Goal: Task Accomplishment & Management: Complete application form

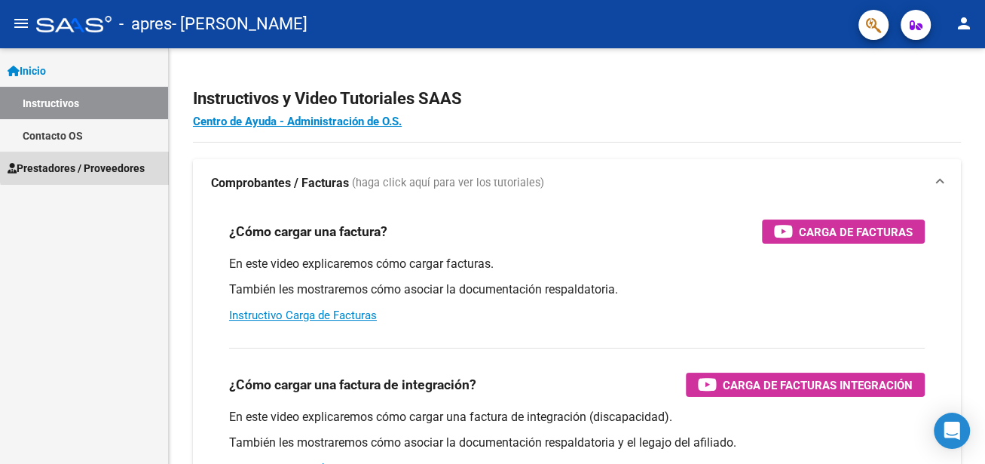
click at [85, 163] on span "Prestadores / Proveedores" at bounding box center [76, 168] width 137 height 17
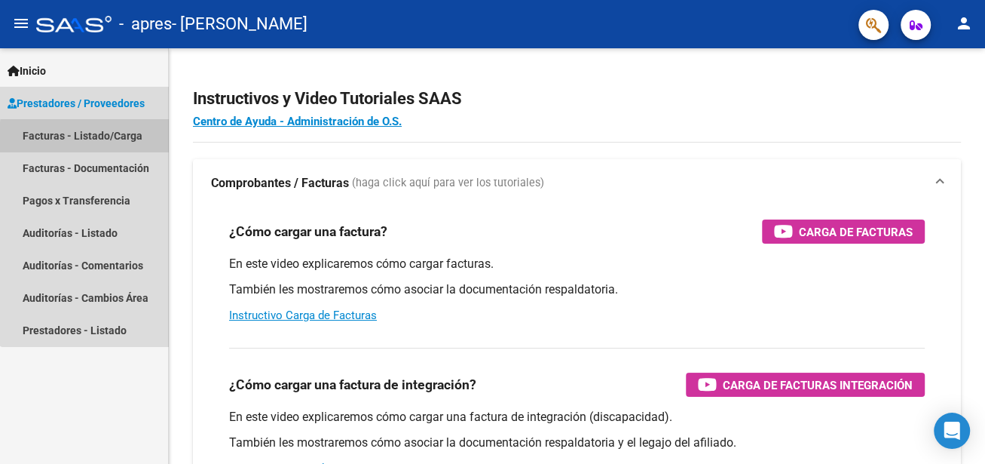
click at [118, 139] on link "Facturas - Listado/Carga" at bounding box center [84, 135] width 168 height 32
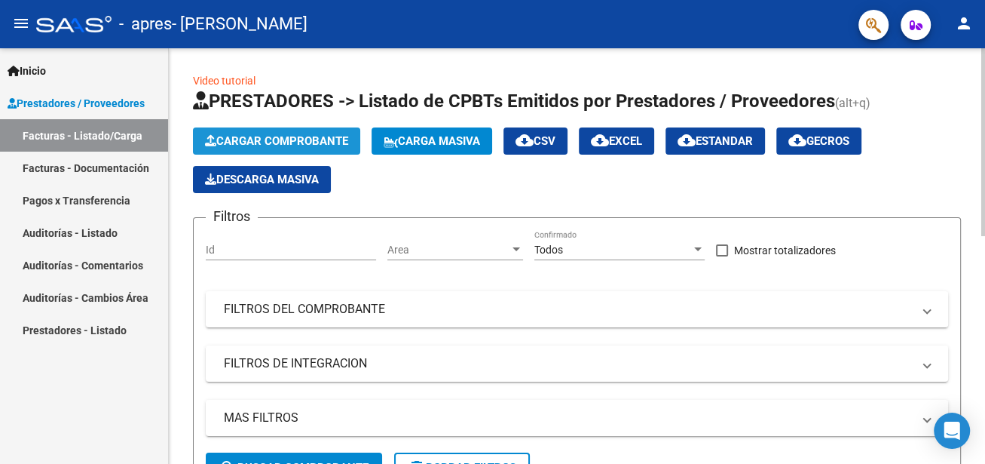
click at [322, 135] on span "Cargar Comprobante" at bounding box center [276, 141] width 143 height 14
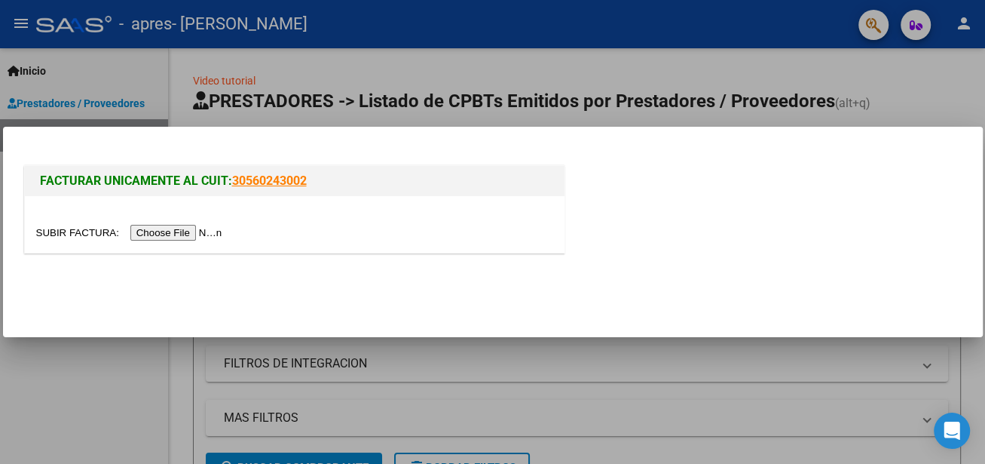
click at [190, 231] on input "file" at bounding box center [131, 233] width 191 height 16
click at [158, 238] on input "file" at bounding box center [131, 233] width 191 height 16
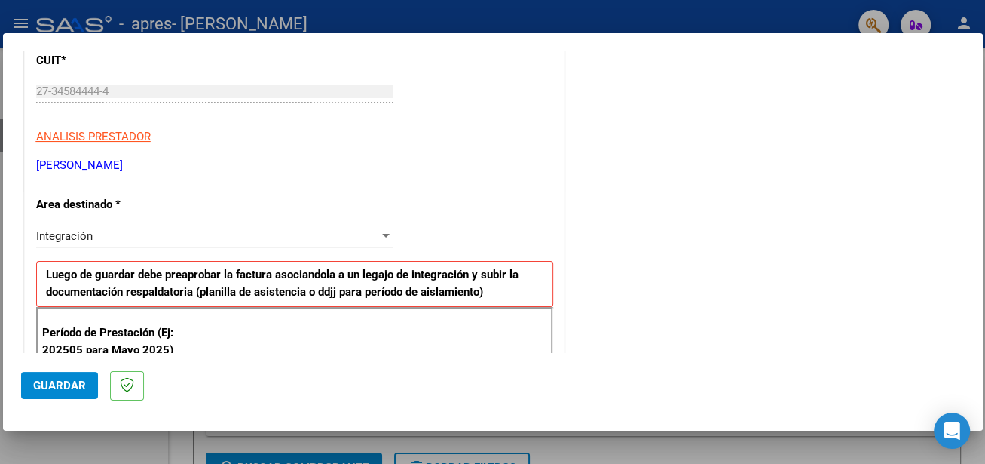
scroll to position [226, 0]
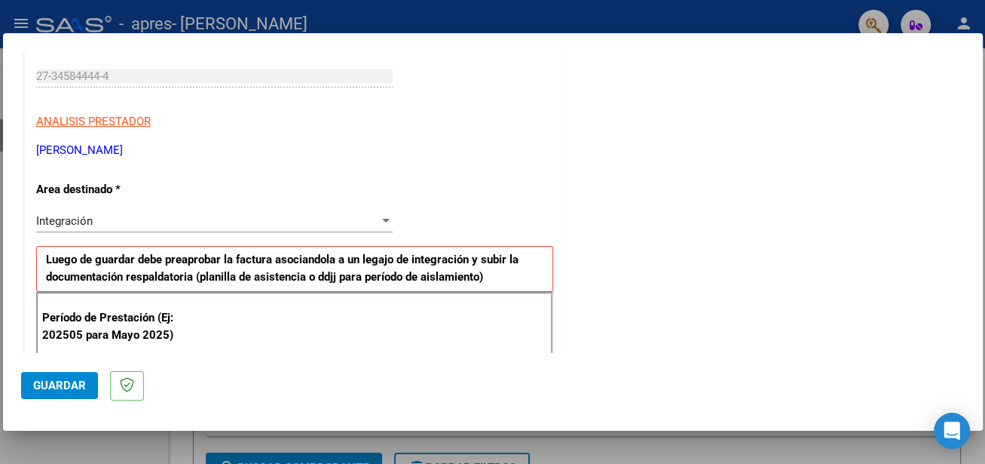
click at [384, 219] on div at bounding box center [386, 221] width 8 height 4
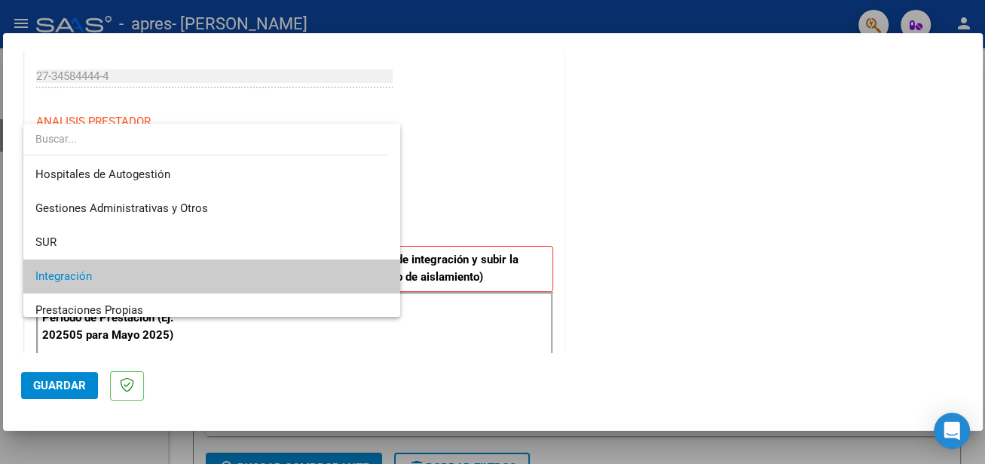
scroll to position [56, 0]
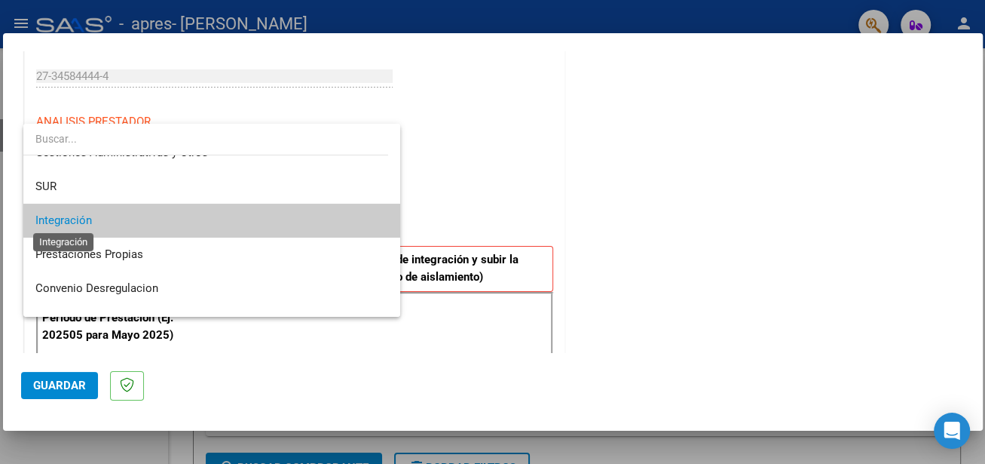
click at [68, 216] on span "Integración" at bounding box center [63, 220] width 57 height 14
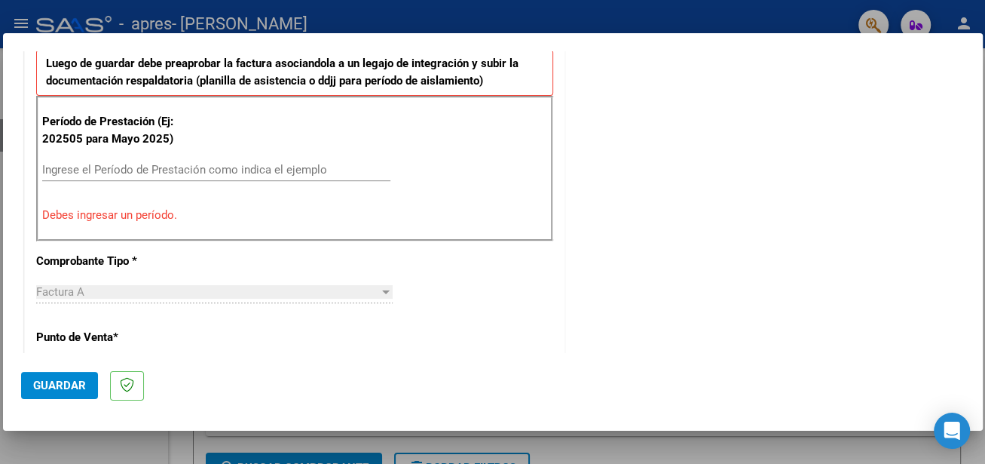
scroll to position [430, 0]
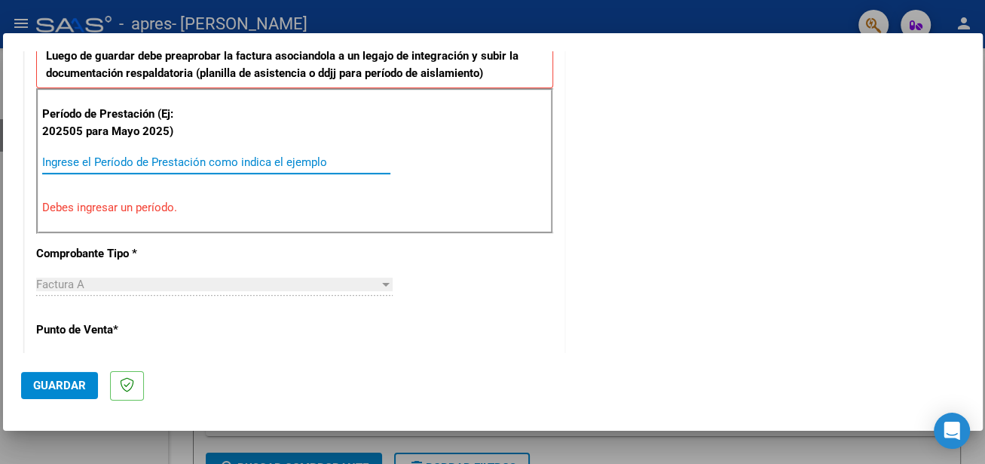
click at [237, 158] on input "Ingrese el Período de Prestación como indica el ejemplo" at bounding box center [216, 162] width 348 height 14
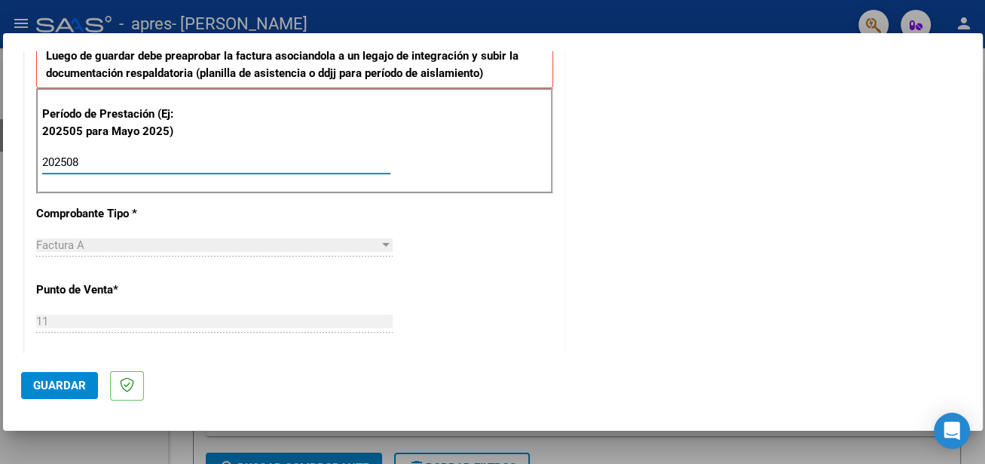
type input "202508"
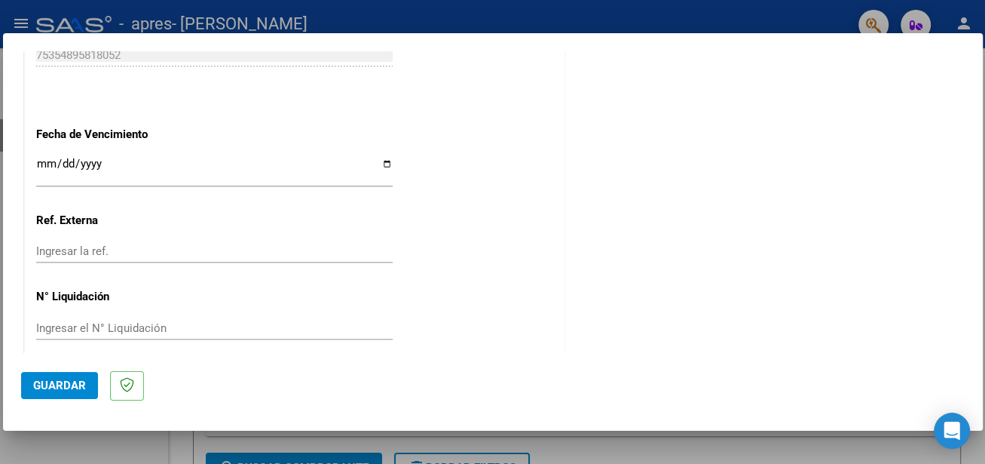
scroll to position [1024, 0]
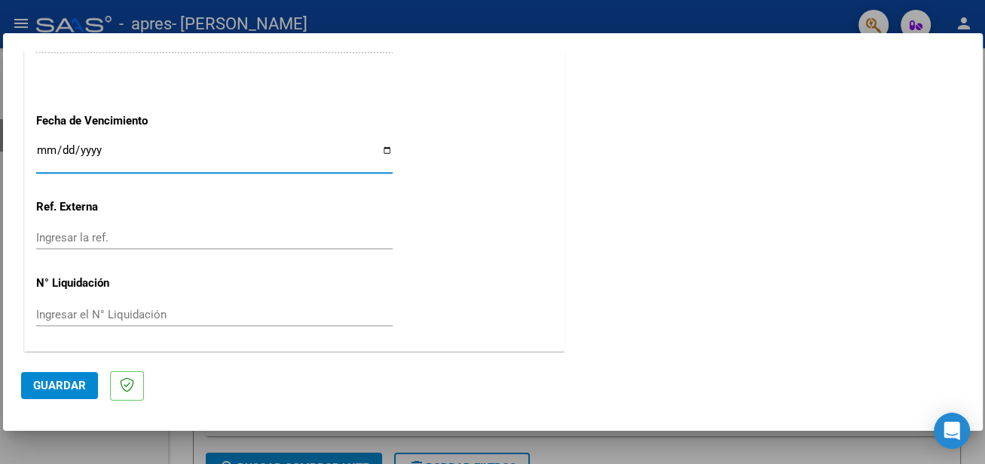
click at [38, 145] on input "Ingresar la fecha" at bounding box center [214, 156] width 357 height 24
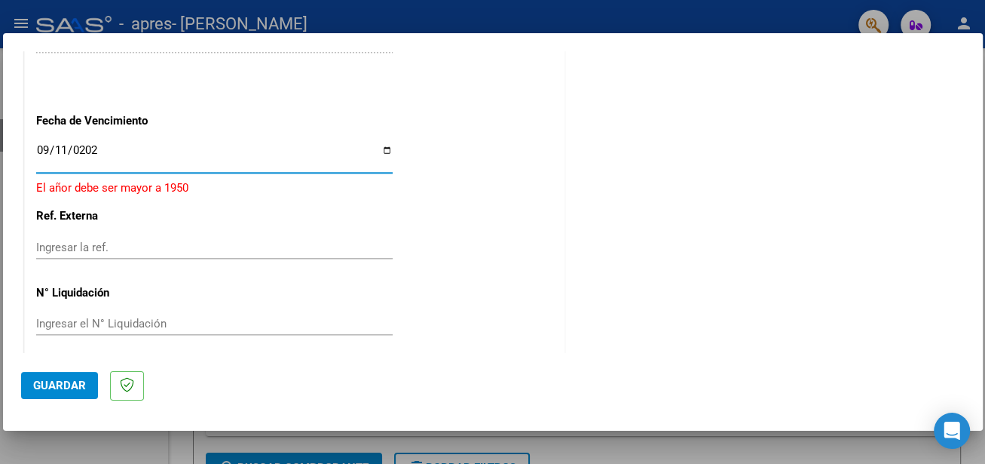
type input "[DATE]"
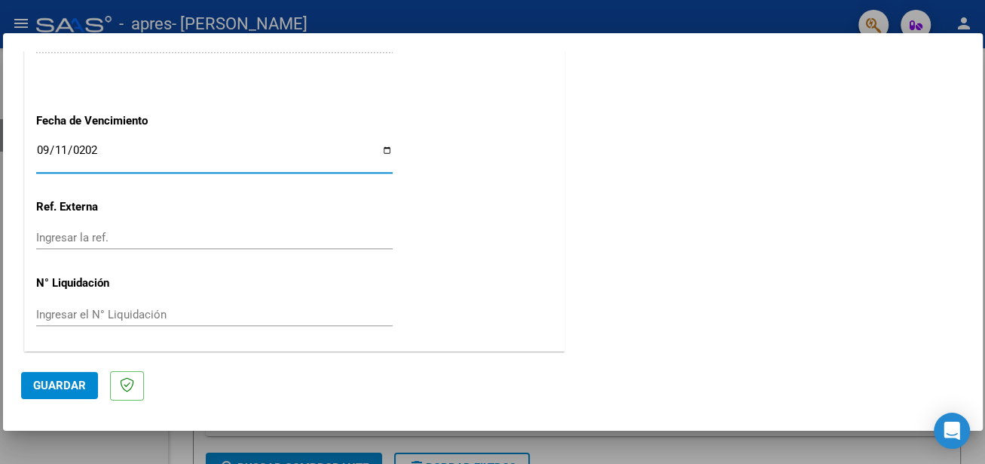
click at [218, 259] on div "Ingresar la ref." at bounding box center [214, 244] width 357 height 37
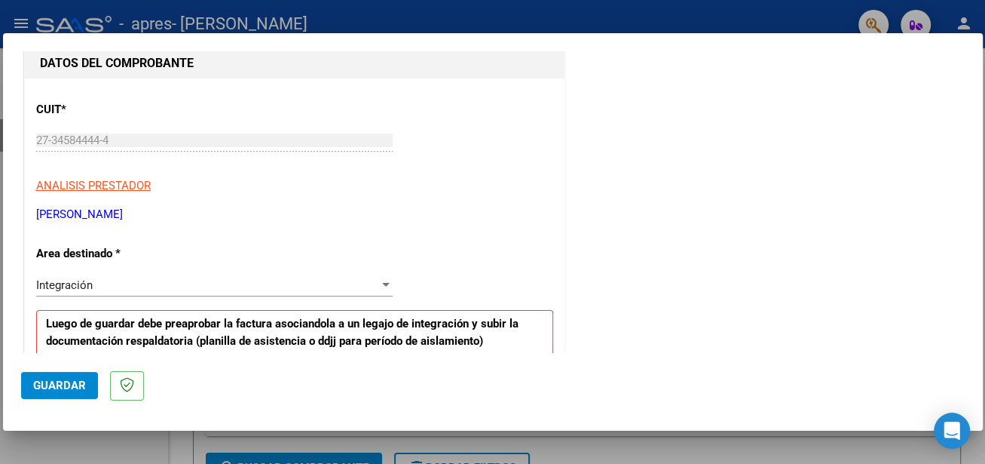
scroll to position [0, 0]
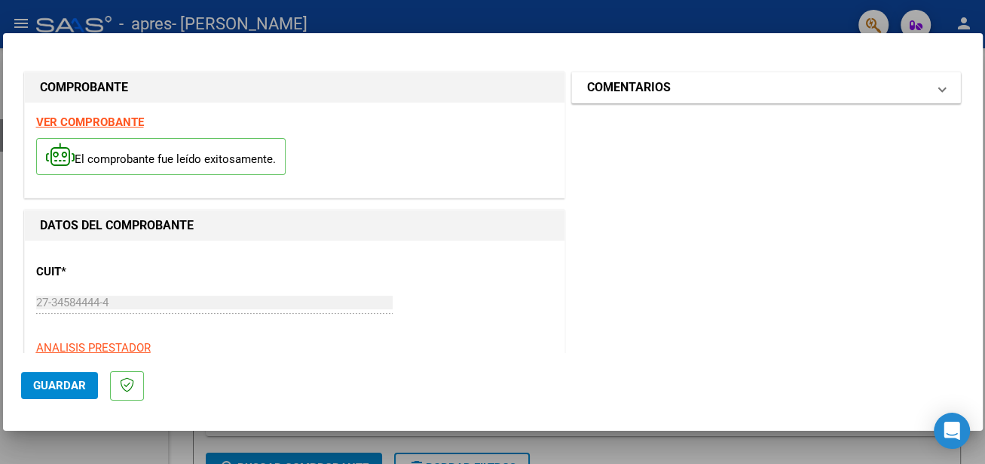
click at [935, 84] on mat-expansion-panel-header "COMENTARIOS" at bounding box center [766, 87] width 389 height 30
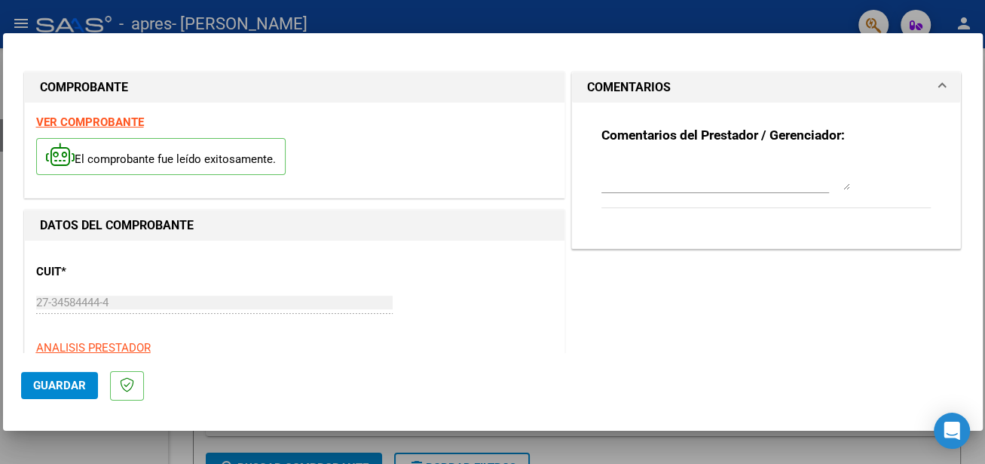
click at [935, 84] on mat-expansion-panel-header "COMENTARIOS" at bounding box center [766, 87] width 389 height 30
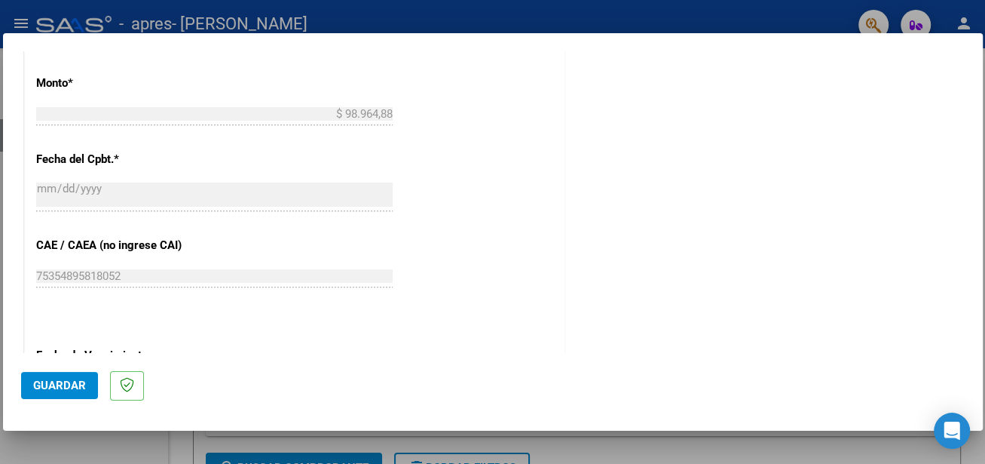
scroll to position [876, 0]
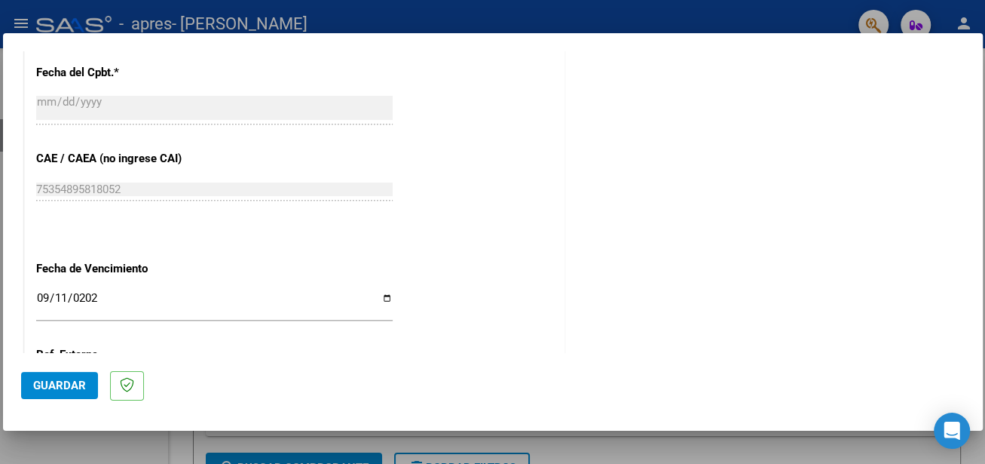
click at [56, 381] on span "Guardar" at bounding box center [59, 385] width 53 height 14
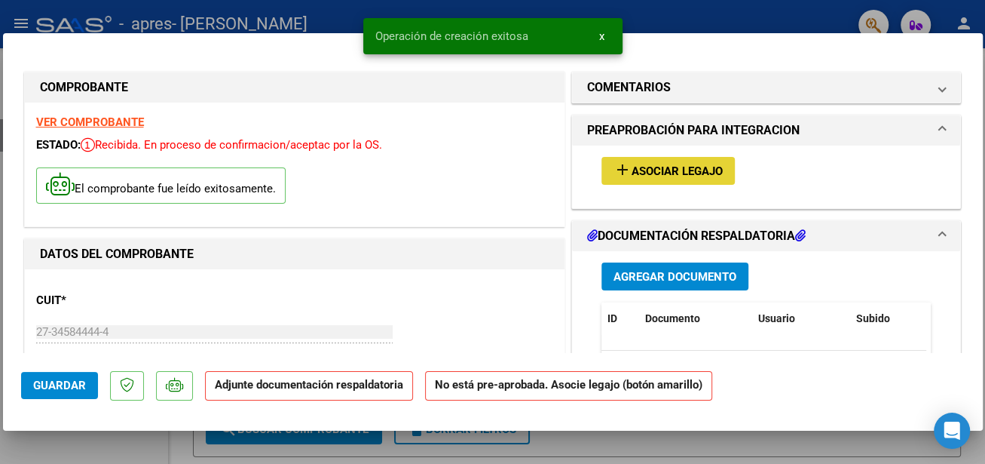
click at [705, 167] on span "Asociar Legajo" at bounding box center [677, 171] width 91 height 14
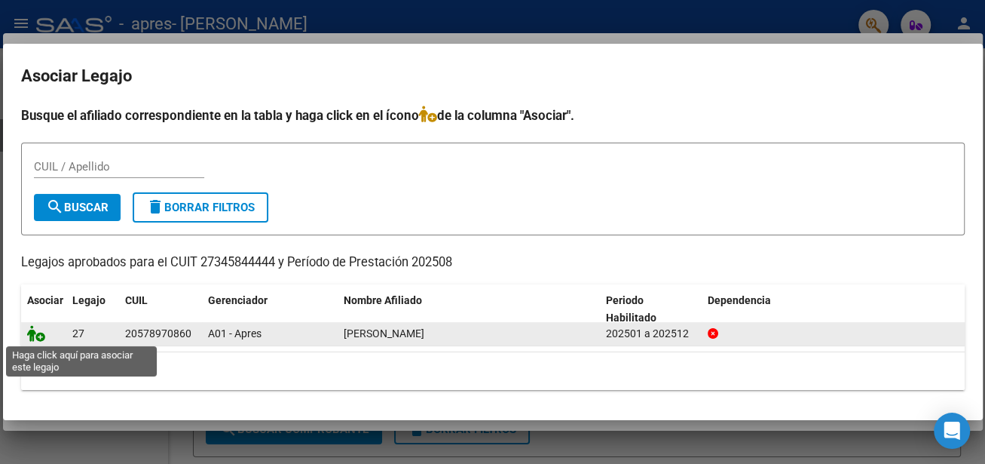
click at [30, 333] on icon at bounding box center [36, 333] width 18 height 17
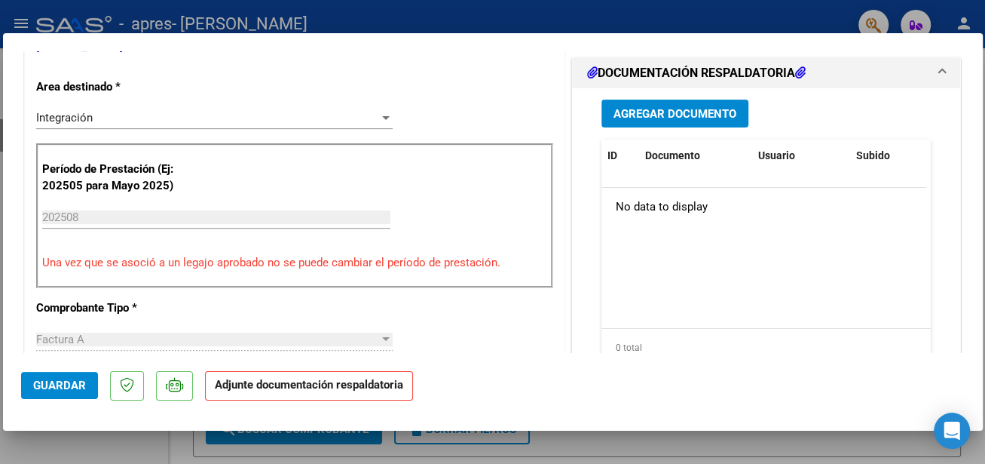
scroll to position [369, 0]
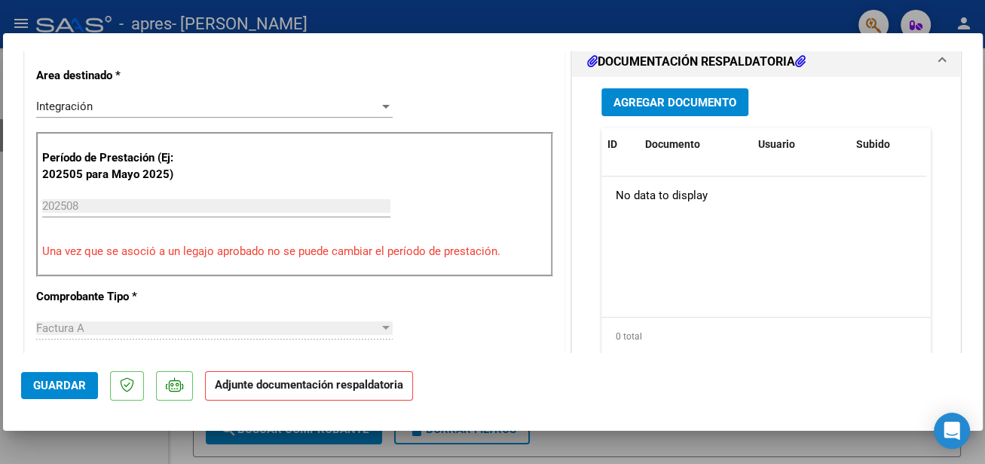
click at [717, 100] on span "Agregar Documento" at bounding box center [675, 103] width 123 height 14
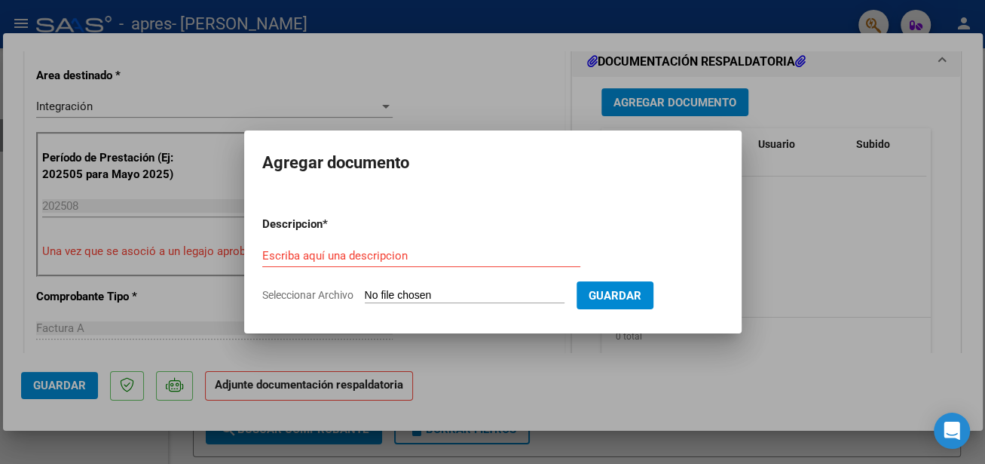
click at [467, 289] on input "Seleccionar Archivo" at bounding box center [465, 296] width 200 height 14
type input "C:\fakepath\[PERSON_NAME].pdf"
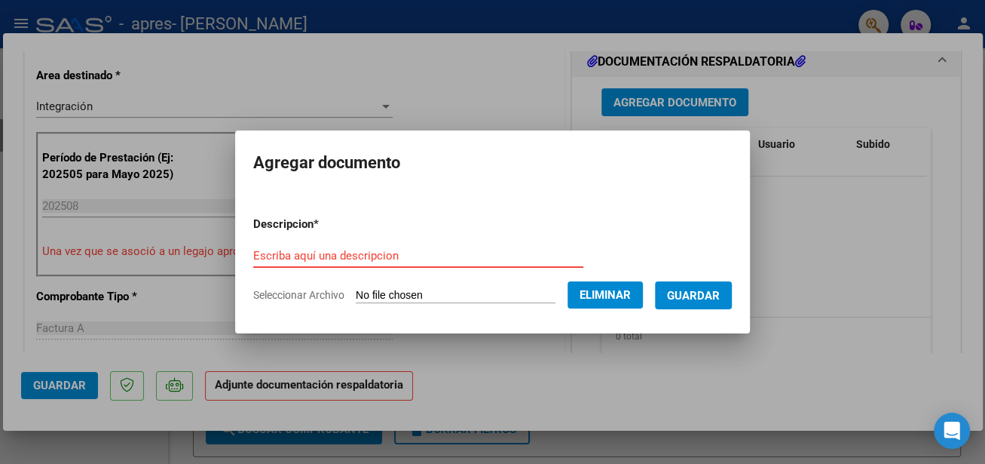
click at [406, 236] on form "Descripcion * Escriba aquí una descripcion Seleccionar Archivo Eliminar Guardar" at bounding box center [492, 259] width 479 height 110
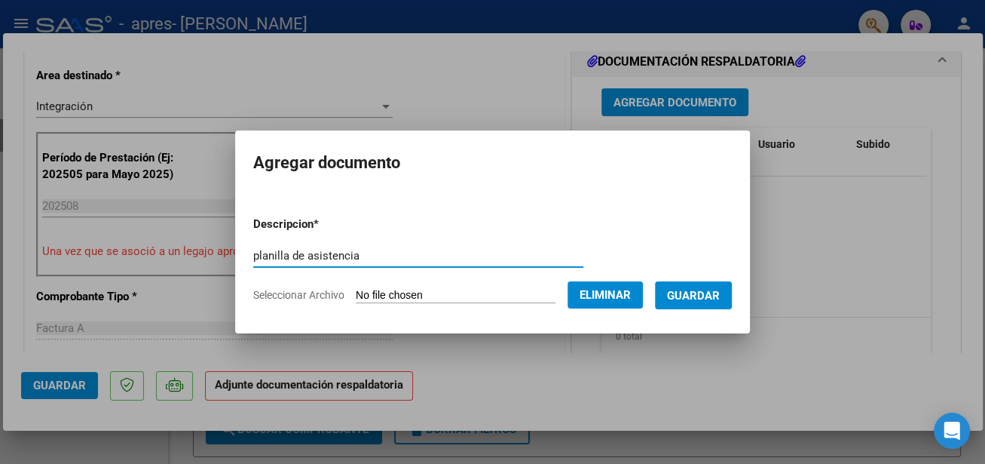
type input "planilla de asistencia"
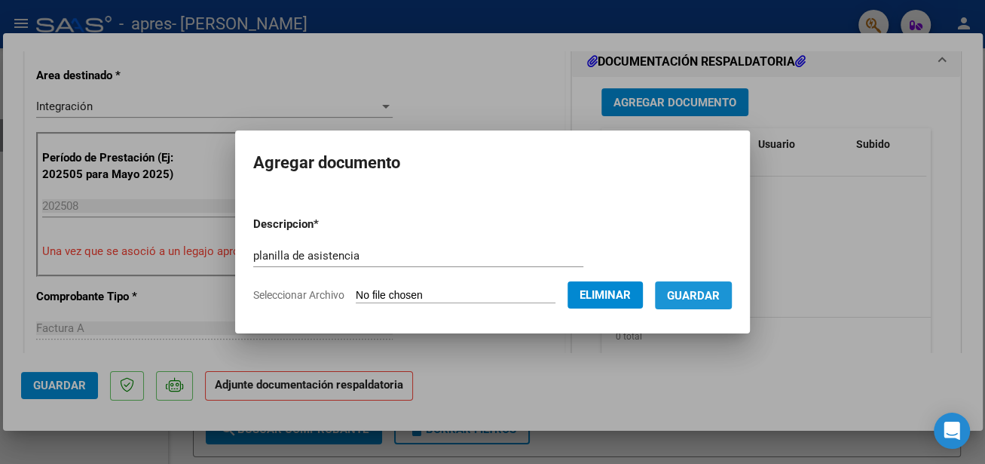
click at [681, 286] on button "Guardar" at bounding box center [693, 295] width 77 height 28
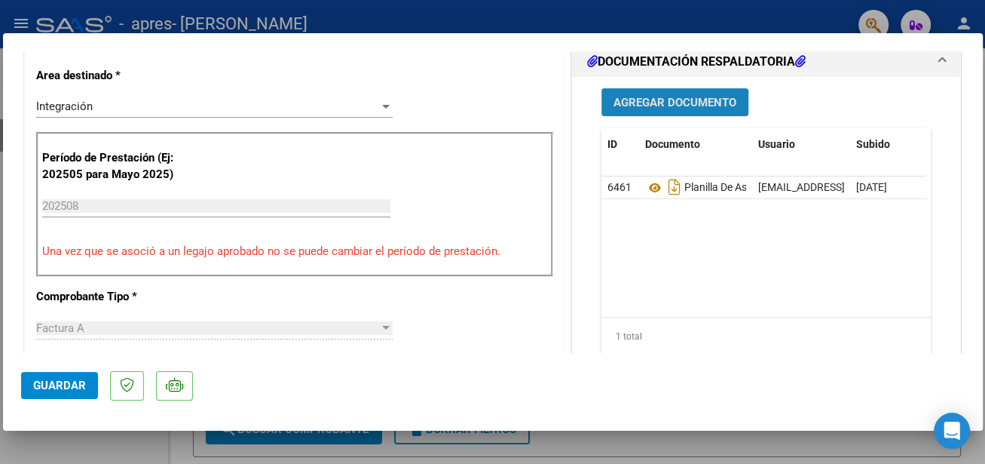
click at [716, 95] on span "Agregar Documento" at bounding box center [675, 102] width 123 height 14
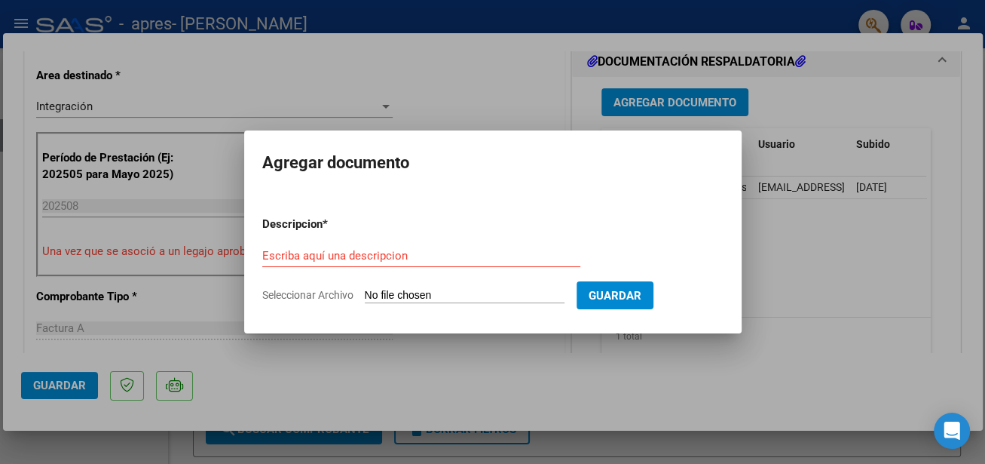
click at [418, 294] on input "Seleccionar Archivo" at bounding box center [465, 296] width 200 height 14
type input "C:\fakepath\27345844444_001_00011_00000577.pdf"
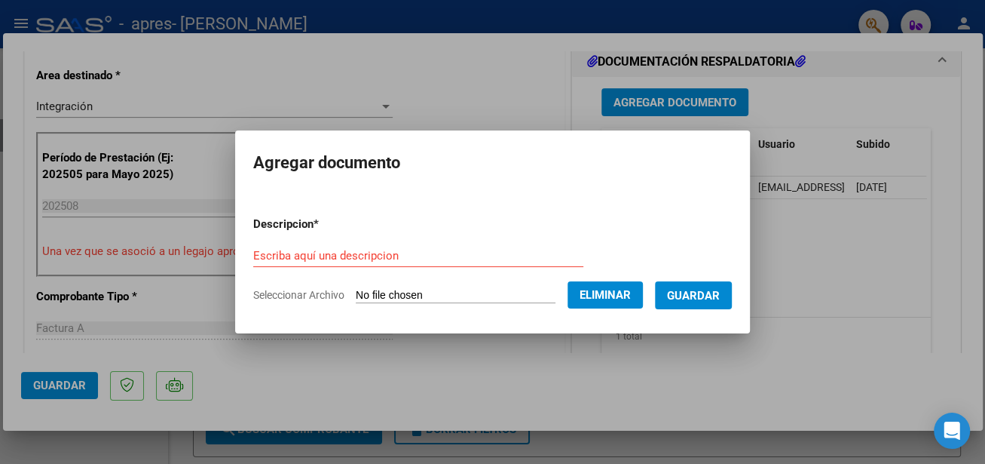
click at [308, 245] on div "Escriba aquí una descripcion" at bounding box center [418, 255] width 330 height 23
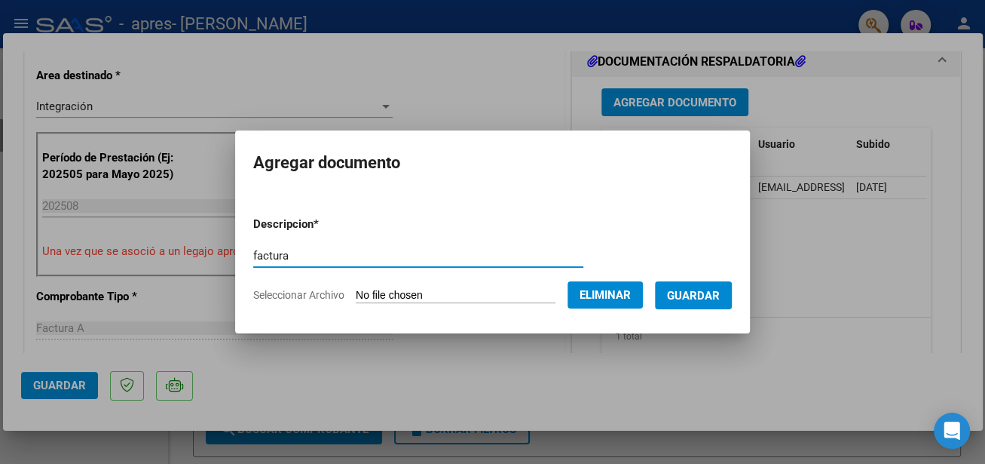
type input "factura"
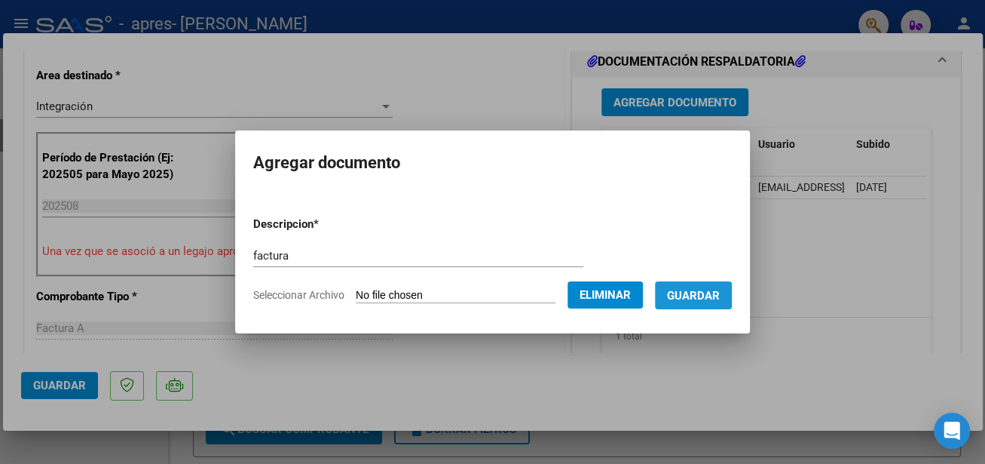
click at [678, 296] on span "Guardar" at bounding box center [693, 296] width 53 height 14
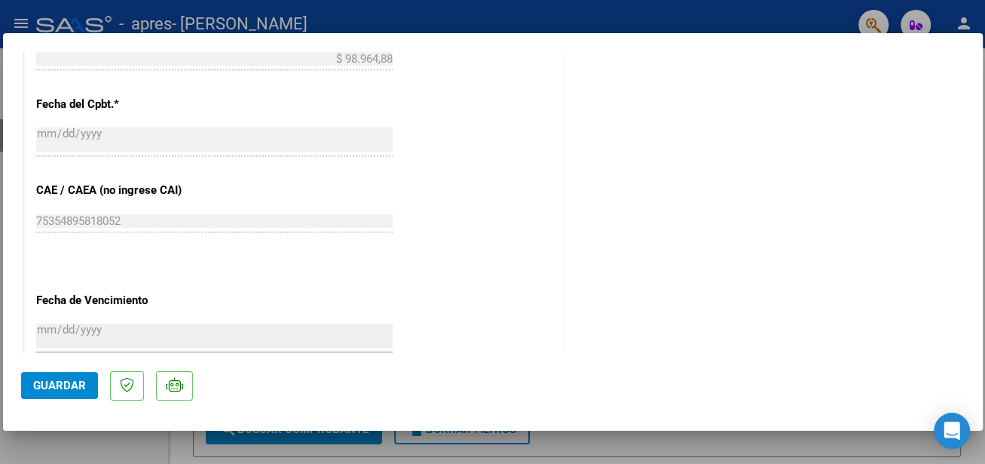
scroll to position [870, 0]
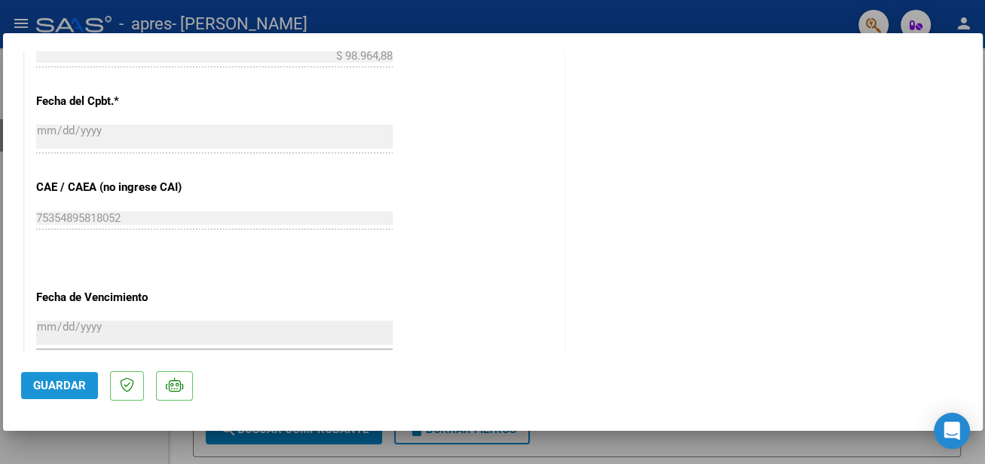
click at [34, 390] on span "Guardar" at bounding box center [59, 385] width 53 height 14
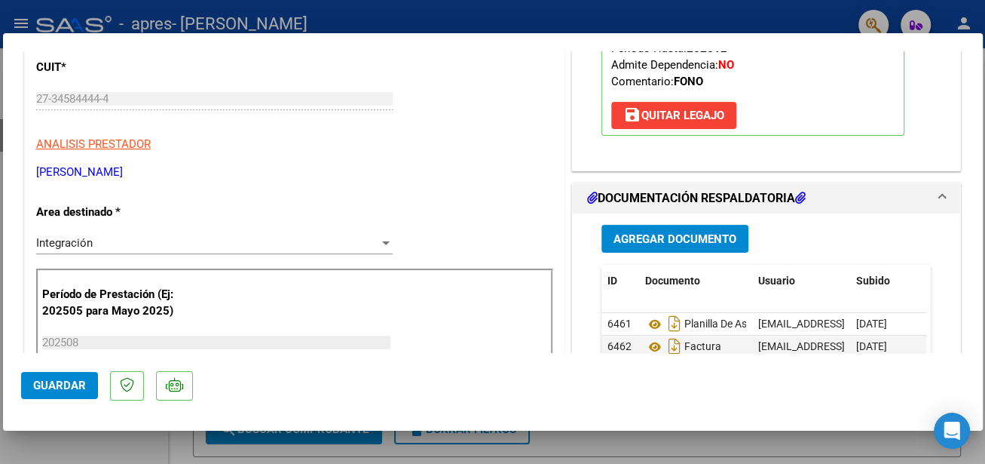
scroll to position [0, 0]
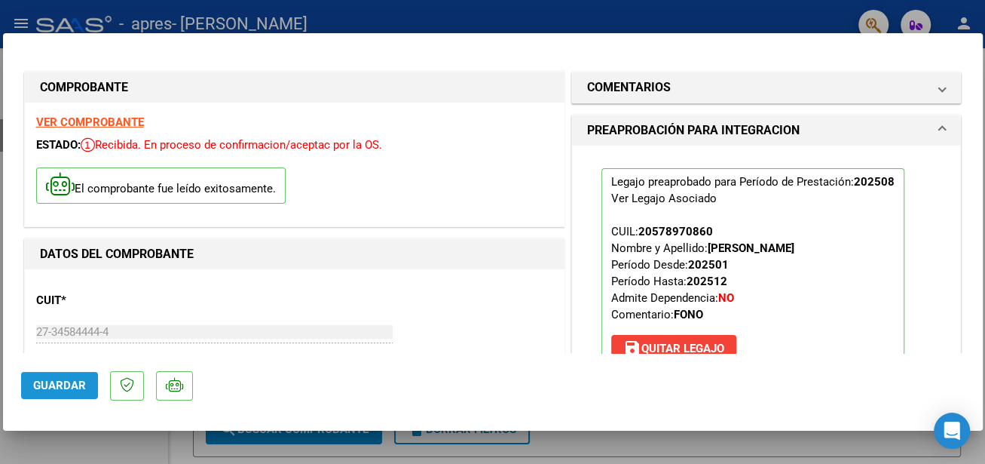
click at [73, 389] on span "Guardar" at bounding box center [59, 385] width 53 height 14
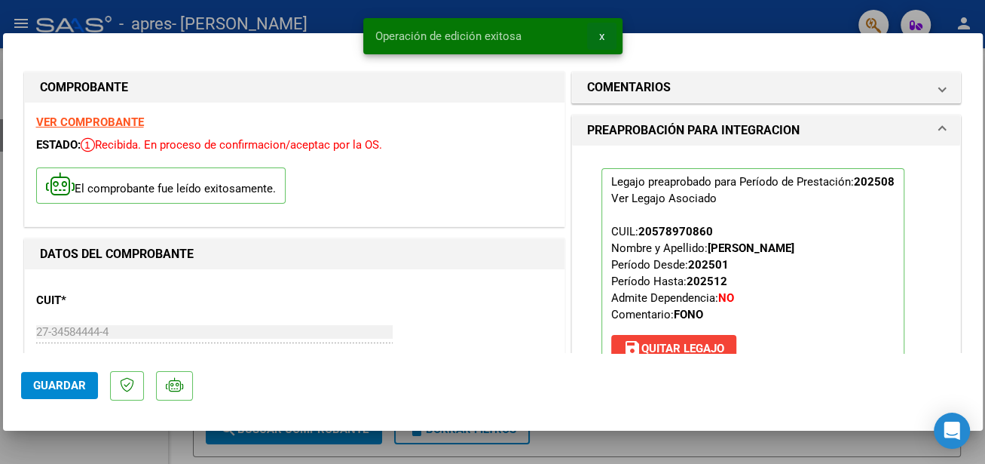
click at [599, 35] on span "x" at bounding box center [601, 36] width 5 height 14
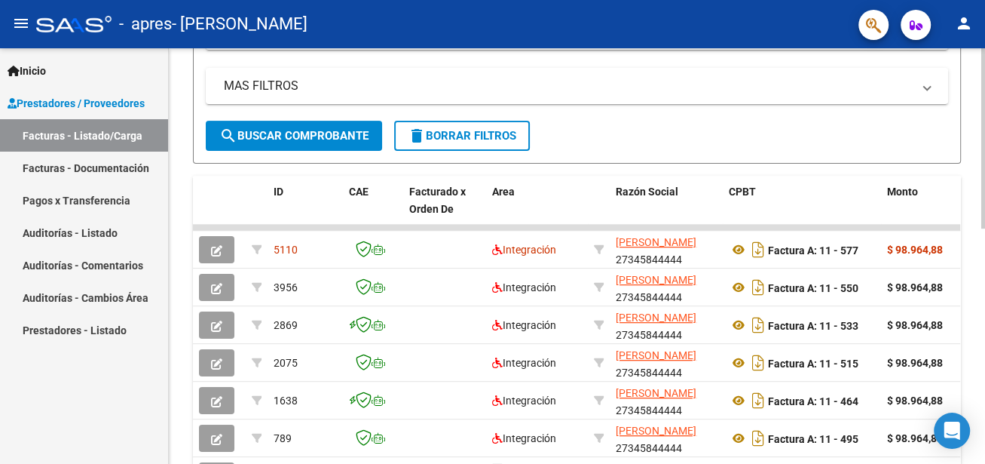
scroll to position [356, 0]
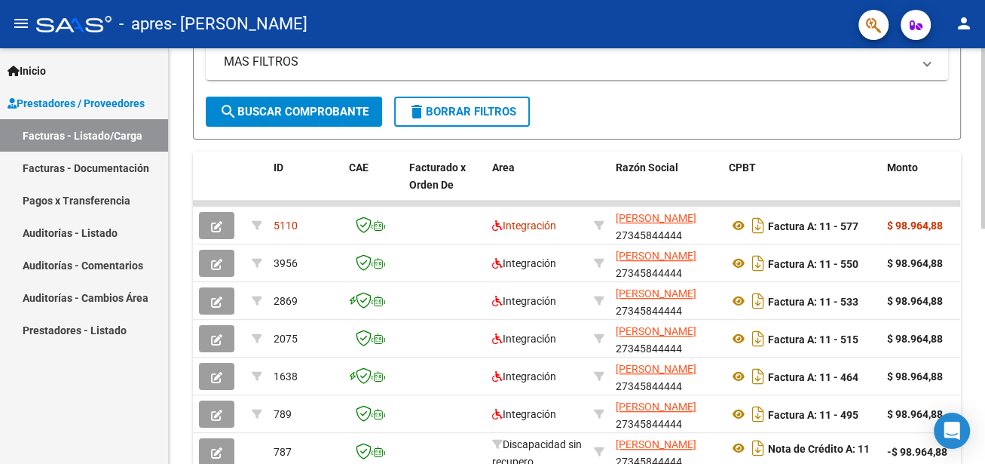
click at [984, 283] on html "menu - apres - [PERSON_NAME] person Inicio Instructivos Contacto OS Prestadores…" at bounding box center [492, 232] width 985 height 464
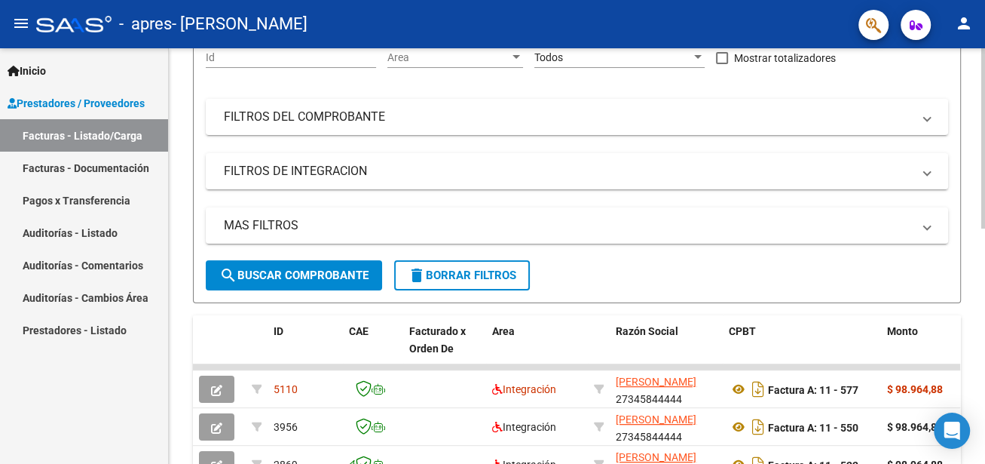
scroll to position [49, 0]
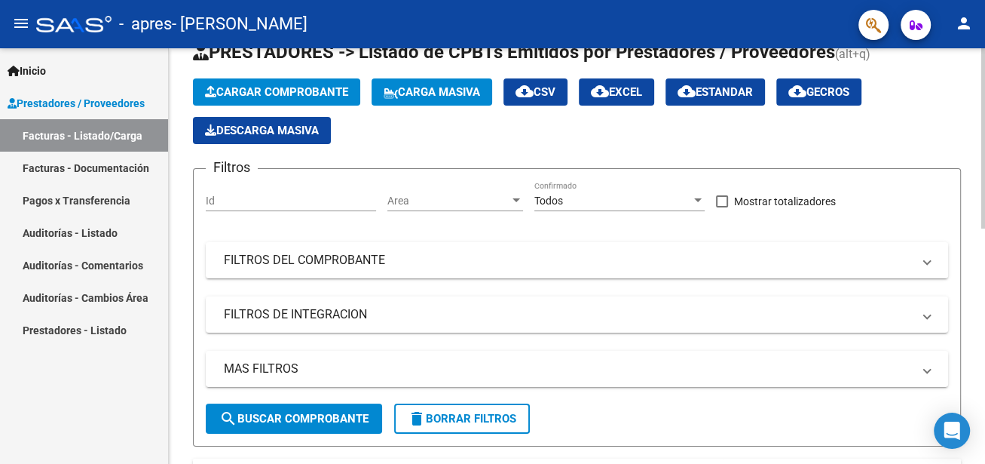
click at [982, 106] on div at bounding box center [983, 160] width 4 height 180
